Goal: Task Accomplishment & Management: Complete application form

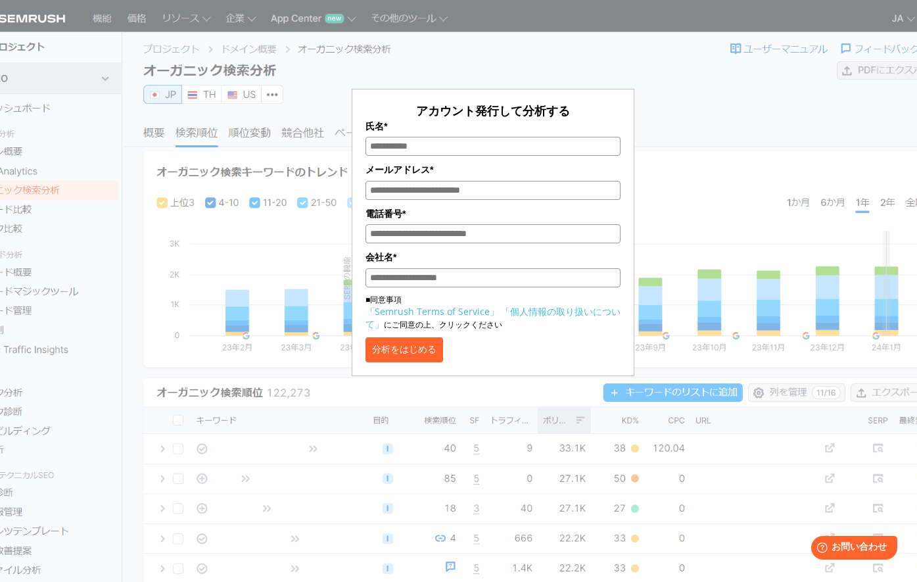
click at [438, 148] on input "氏名*" at bounding box center [492, 146] width 255 height 19
type input "**"
type input "**********"
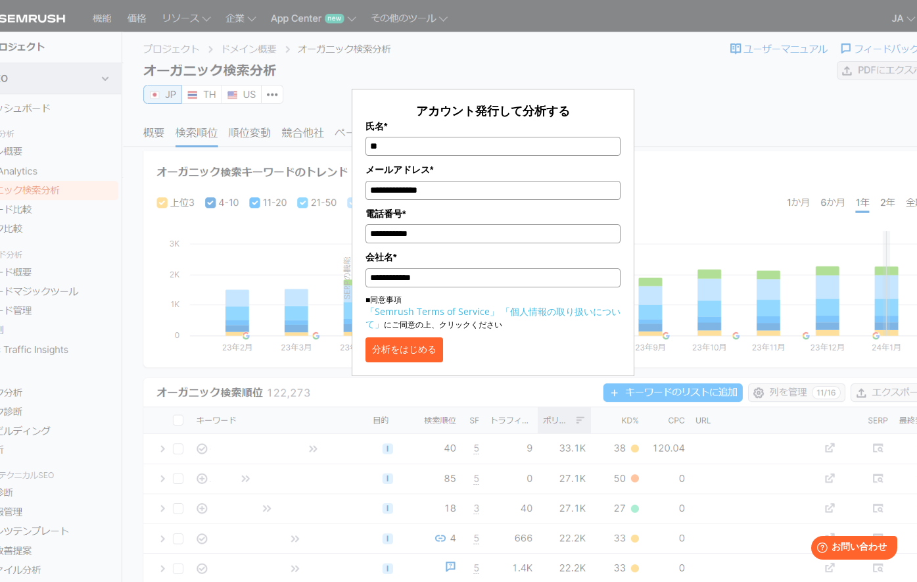
click at [428, 360] on button "分析をはじめる" at bounding box center [404, 349] width 78 height 25
